Goal: Task Accomplishment & Management: Manage account settings

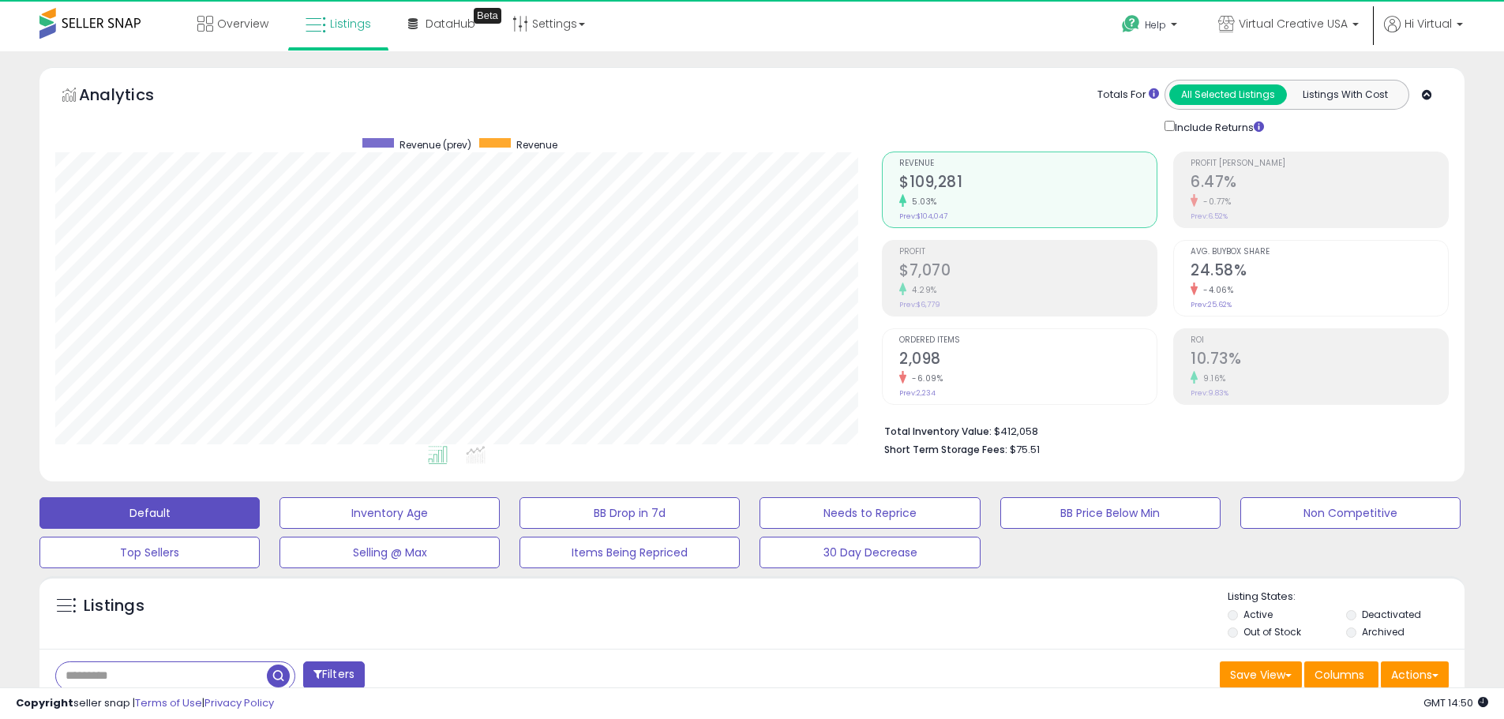
scroll to position [324, 827]
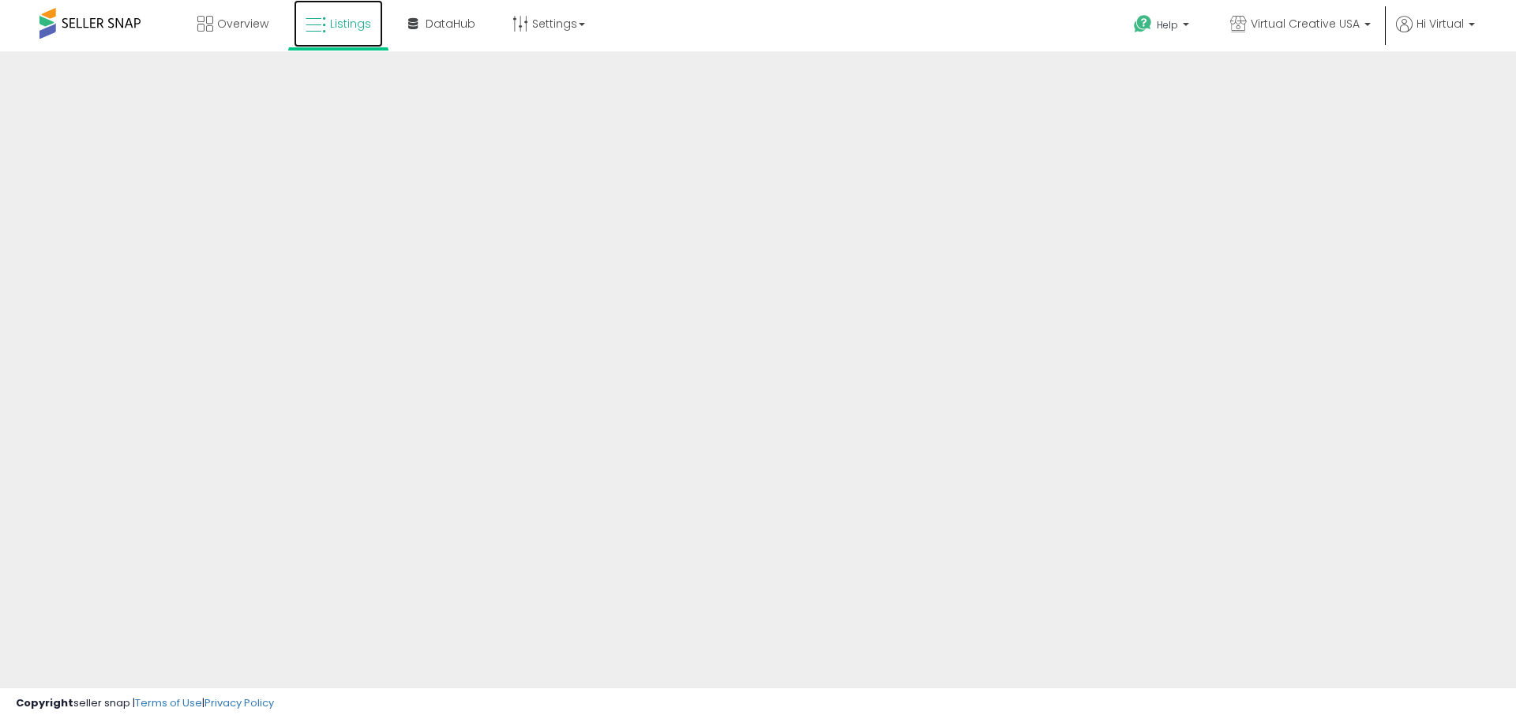
click at [340, 21] on span "Listings" at bounding box center [350, 24] width 41 height 16
